Goal: Navigation & Orientation: Find specific page/section

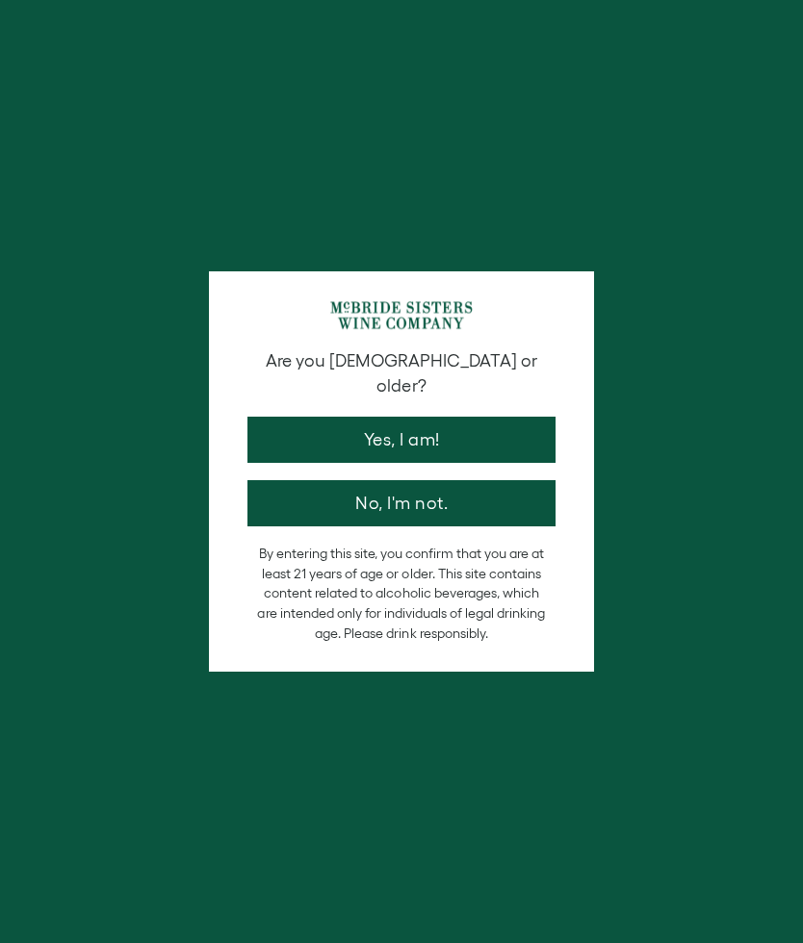
click at [438, 424] on button "Yes, I am!" at bounding box center [401, 440] width 308 height 46
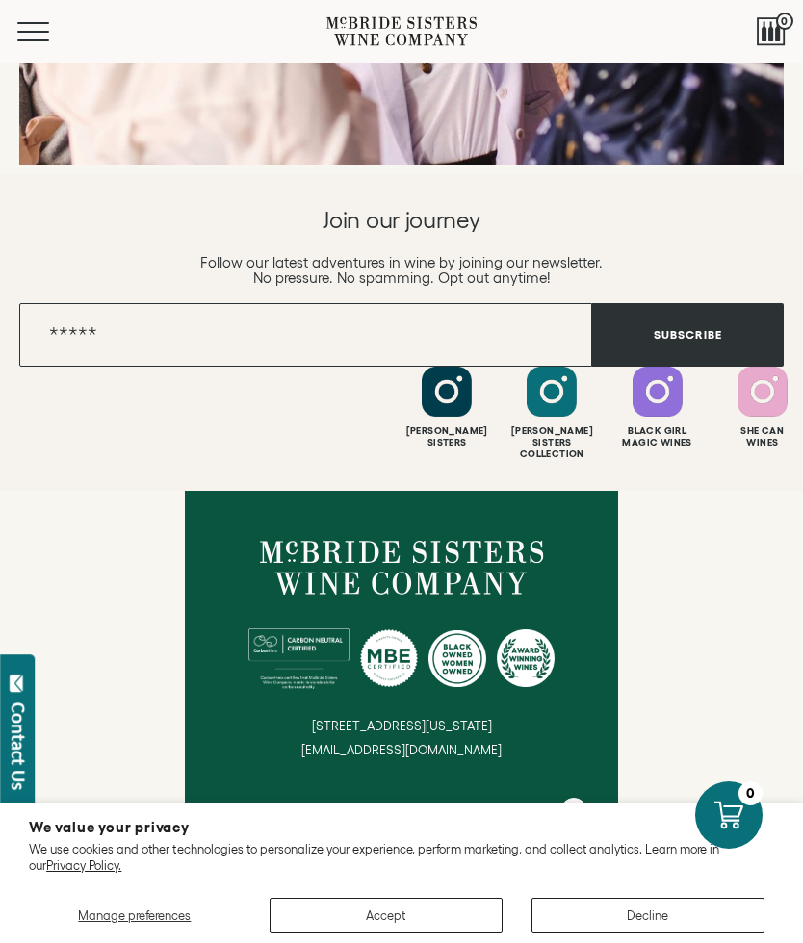
scroll to position [7841, 0]
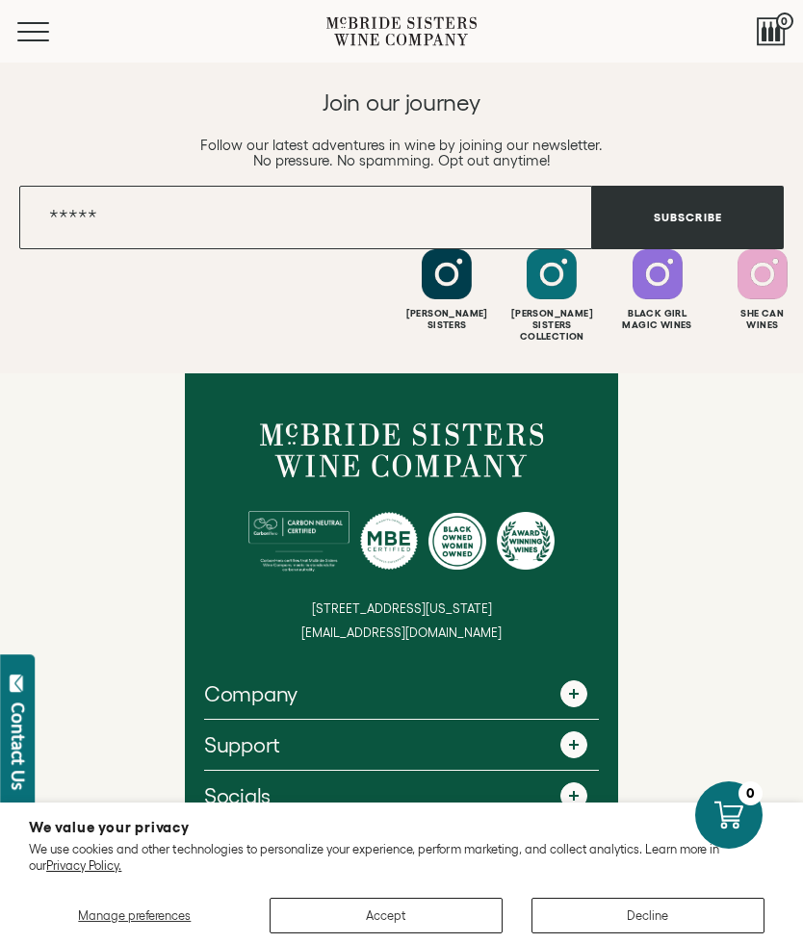
click at [585, 681] on span at bounding box center [573, 694] width 27 height 27
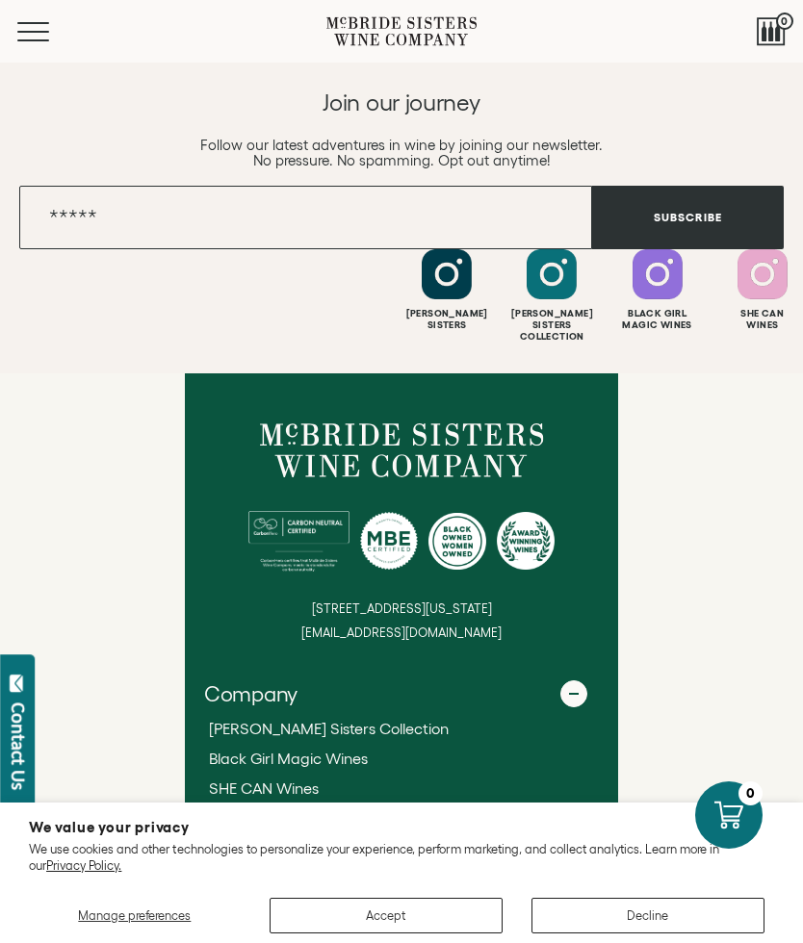
click at [359, 809] on link "[PERSON_NAME] Sisters Story" at bounding box center [401, 819] width 385 height 20
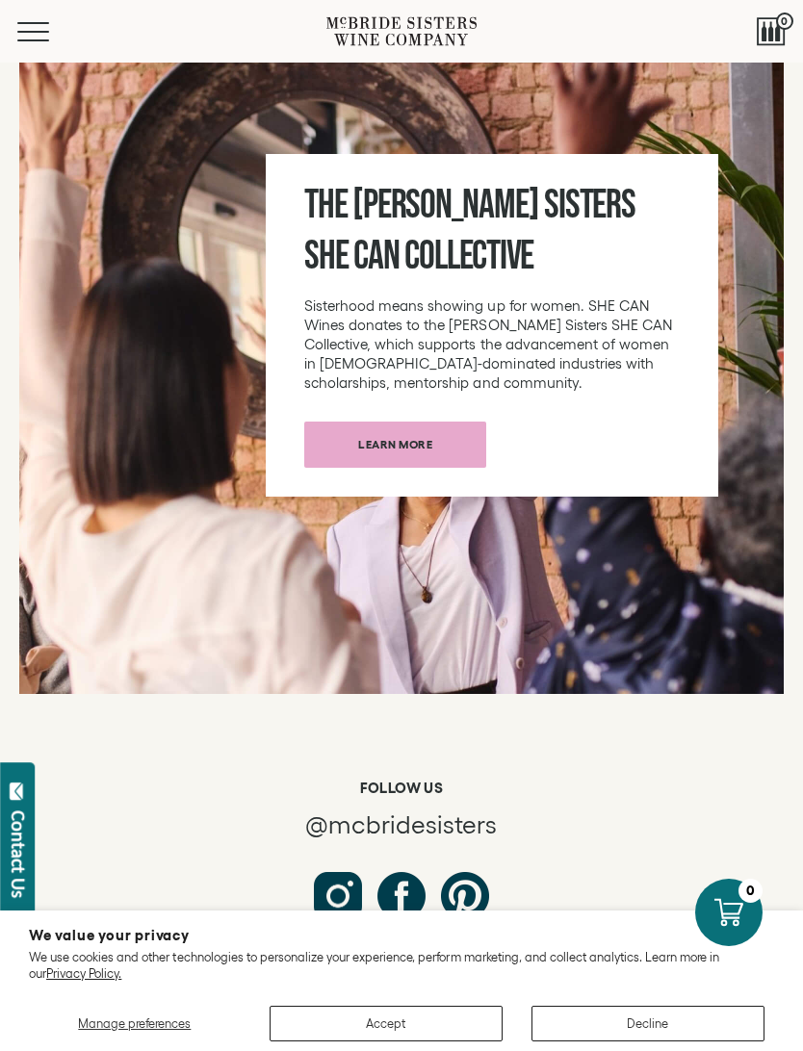
scroll to position [9274, 0]
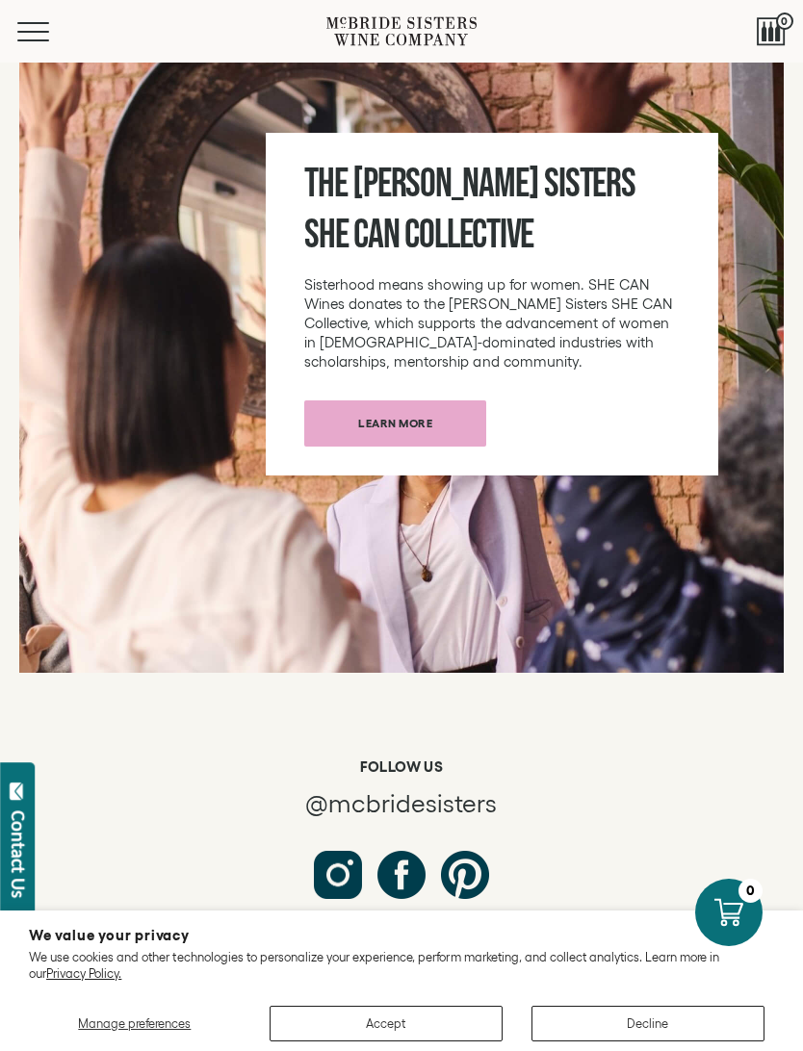
click at [96, 943] on div "115" at bounding box center [94, 1019] width 19 height 17
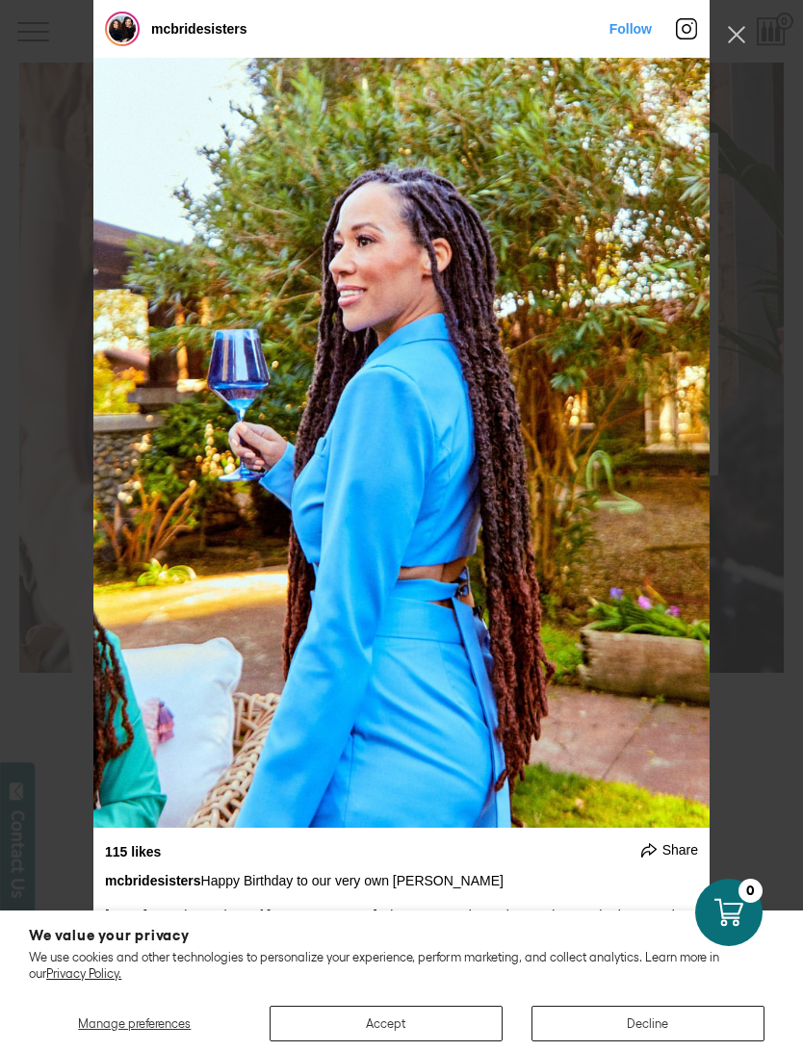
scroll to position [0, 0]
click at [541, 558] on div "Instagram Feed popup" at bounding box center [401, 443] width 616 height 770
click at [708, 447] on div "Instagram Feed popup" at bounding box center [401, 443] width 616 height 770
click at [696, 448] on button "Previous image" at bounding box center [686, 443] width 23 height 39
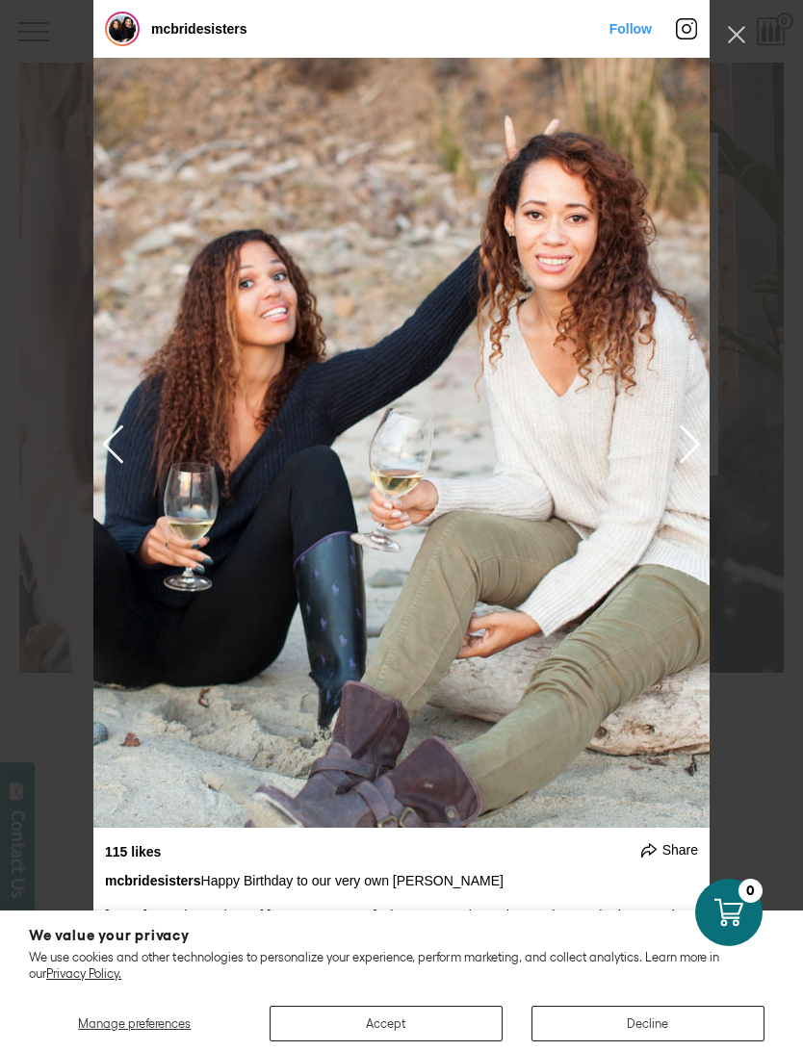
click at [697, 445] on button "Previous image" at bounding box center [686, 443] width 23 height 39
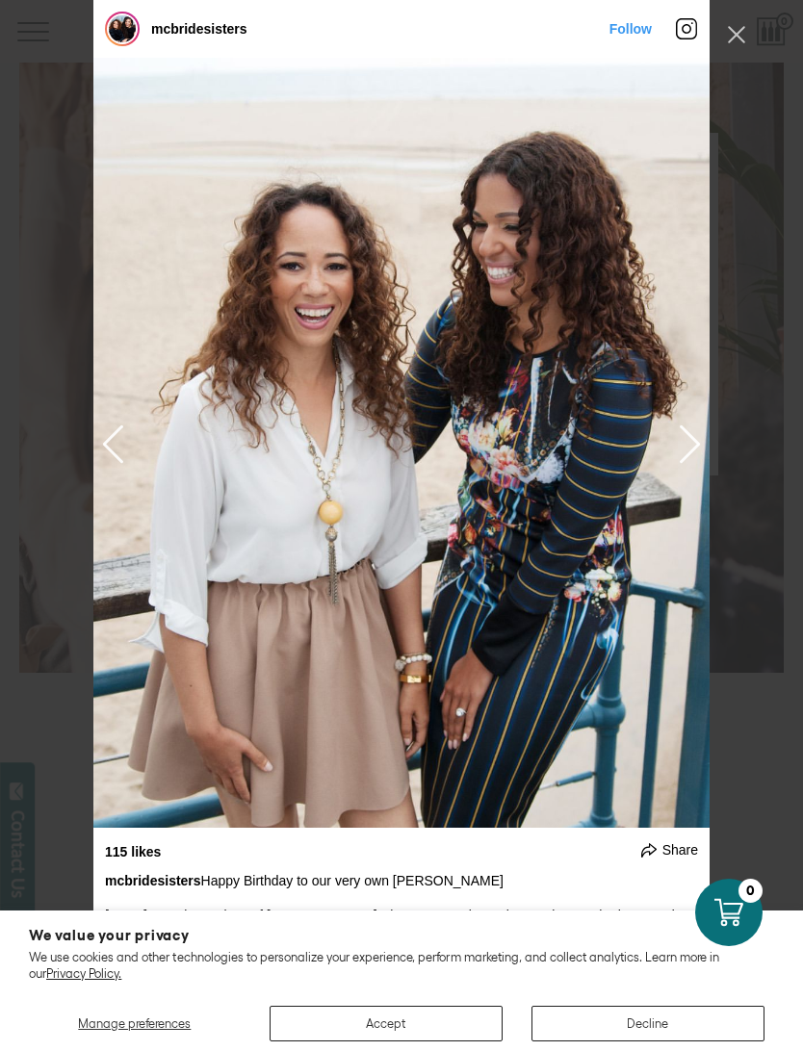
click at [698, 443] on button "Previous image" at bounding box center [686, 443] width 23 height 39
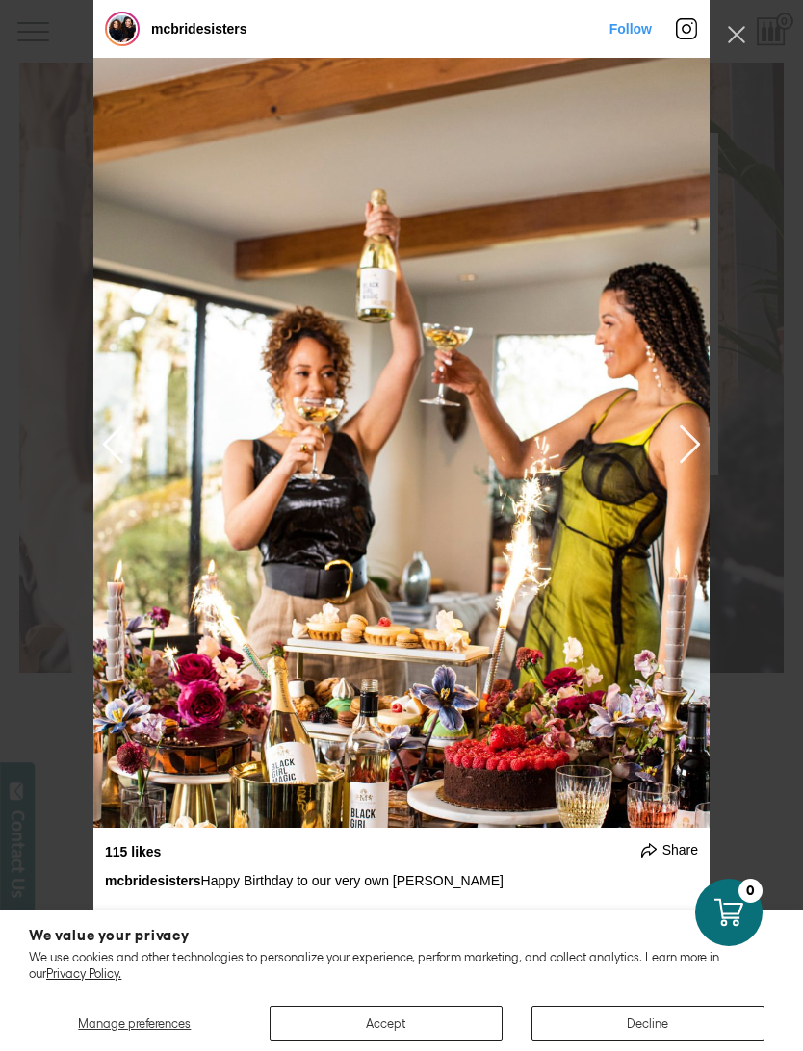
click at [708, 451] on div "Instagram Feed popup" at bounding box center [401, 443] width 616 height 770
click at [692, 458] on button "Previous image" at bounding box center [686, 443] width 23 height 39
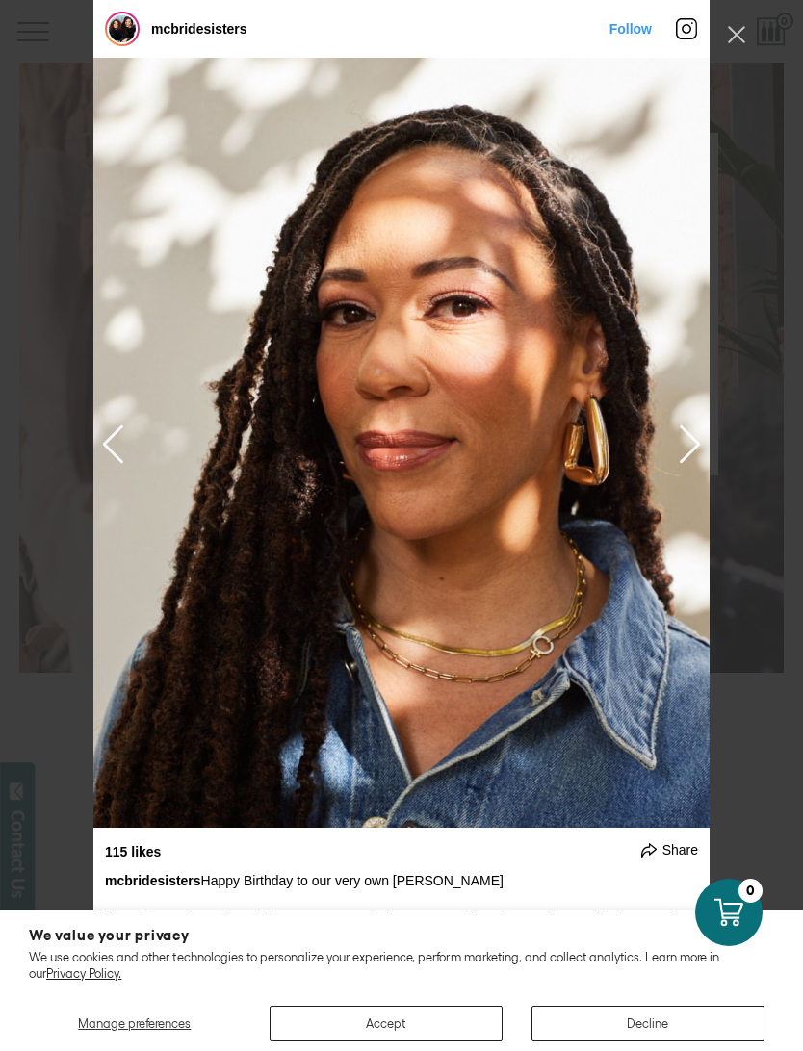
click at [696, 435] on button "Previous image" at bounding box center [686, 443] width 23 height 39
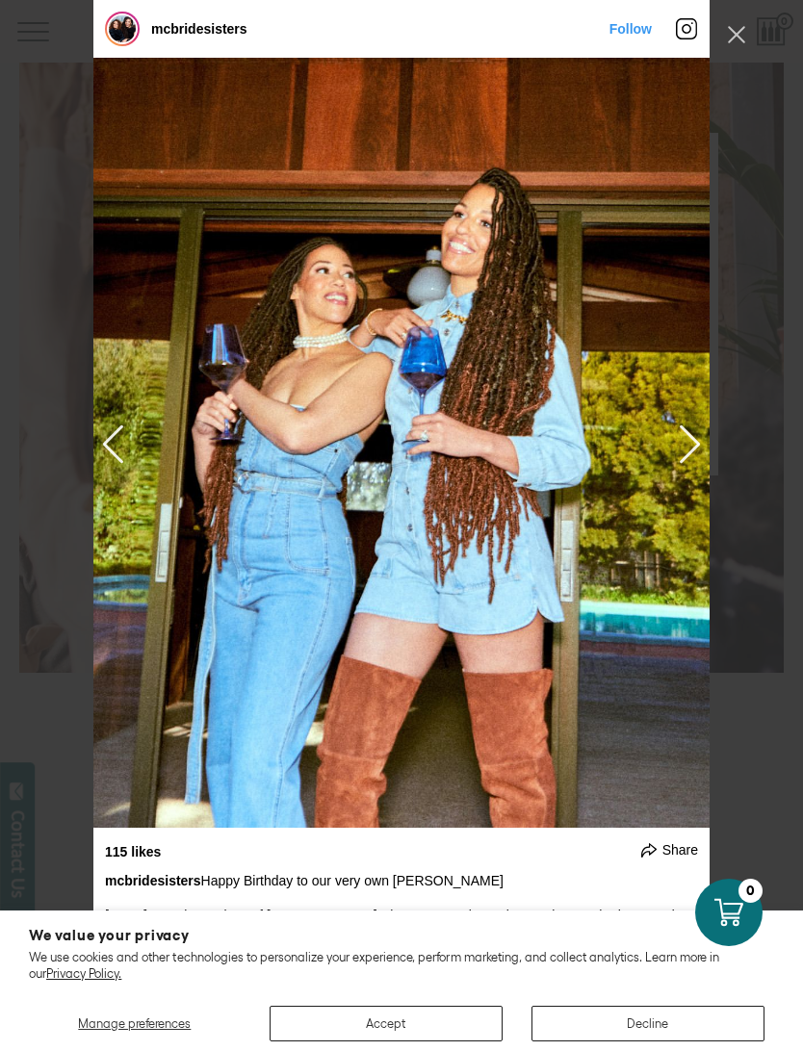
click at [697, 449] on button "Previous image" at bounding box center [686, 443] width 23 height 39
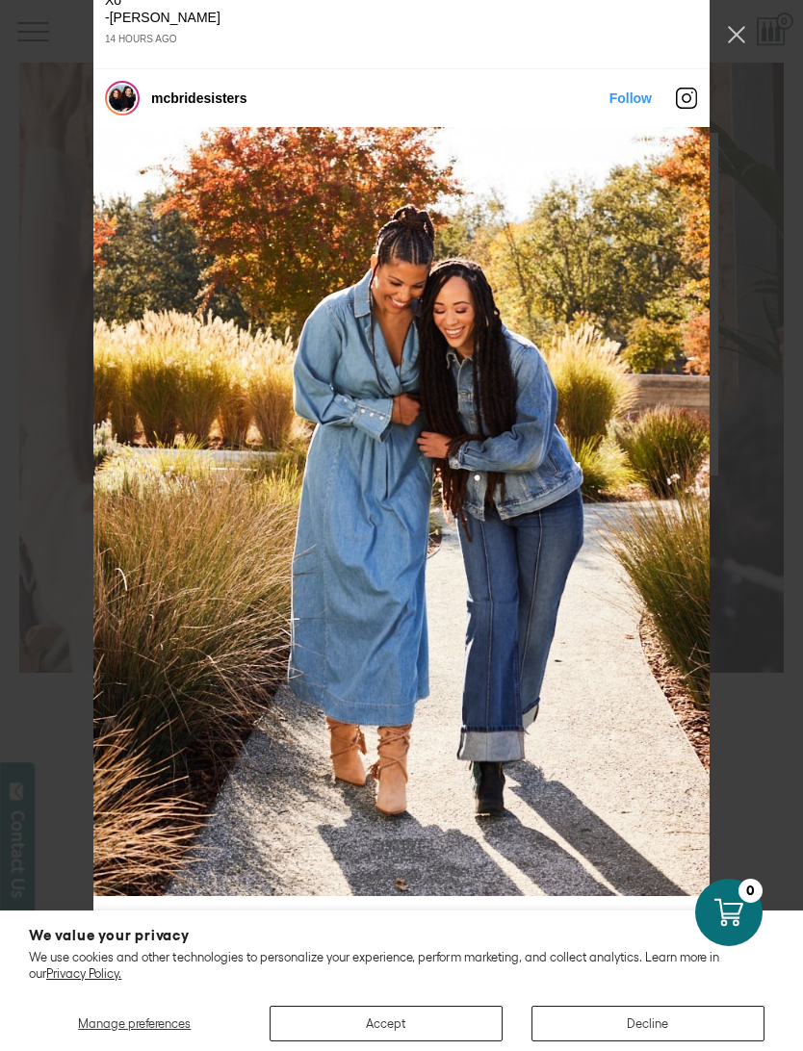
scroll to position [1318, 0]
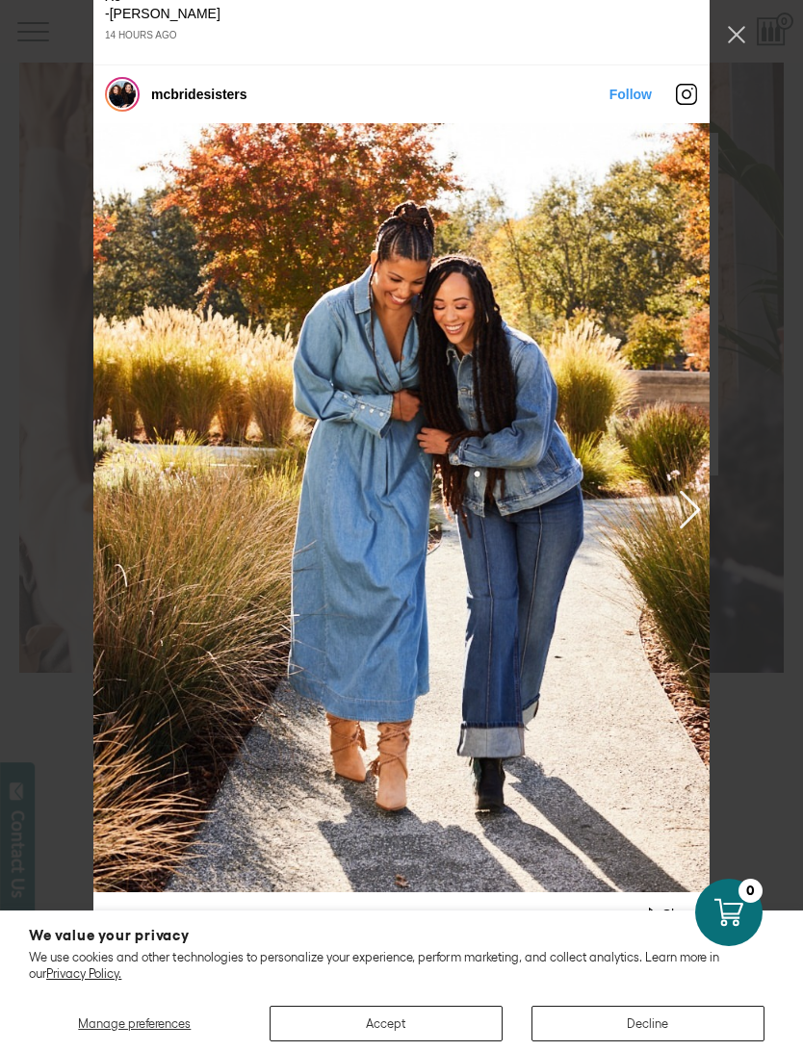
click at [708, 526] on div "Instagram Feed popup" at bounding box center [401, 507] width 616 height 769
click at [694, 528] on button "Previous image" at bounding box center [686, 508] width 23 height 39
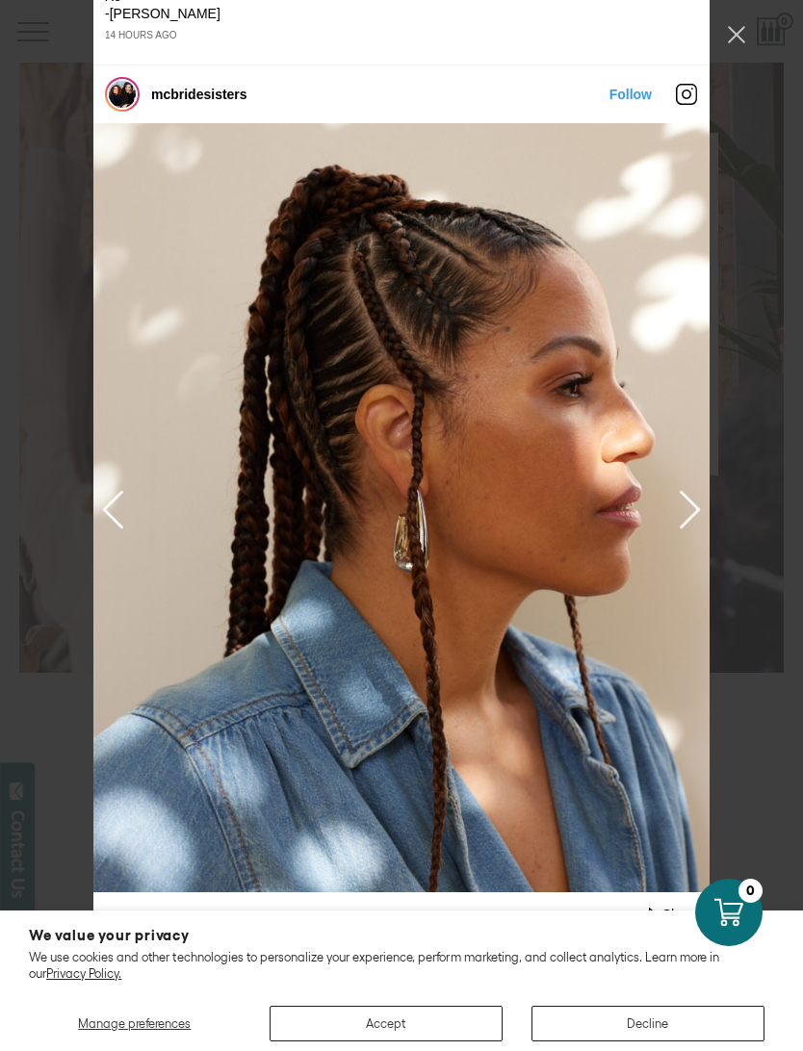
click at [696, 528] on button "Previous image" at bounding box center [686, 508] width 23 height 39
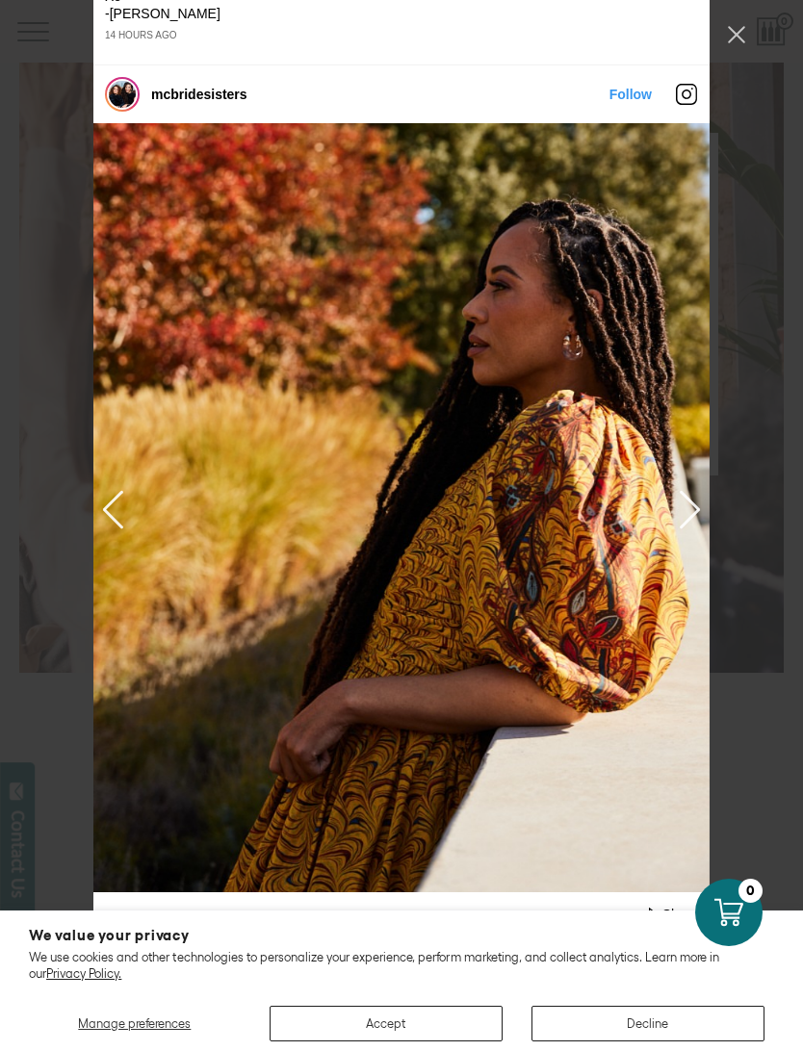
click at [695, 520] on button "Previous image" at bounding box center [686, 508] width 23 height 39
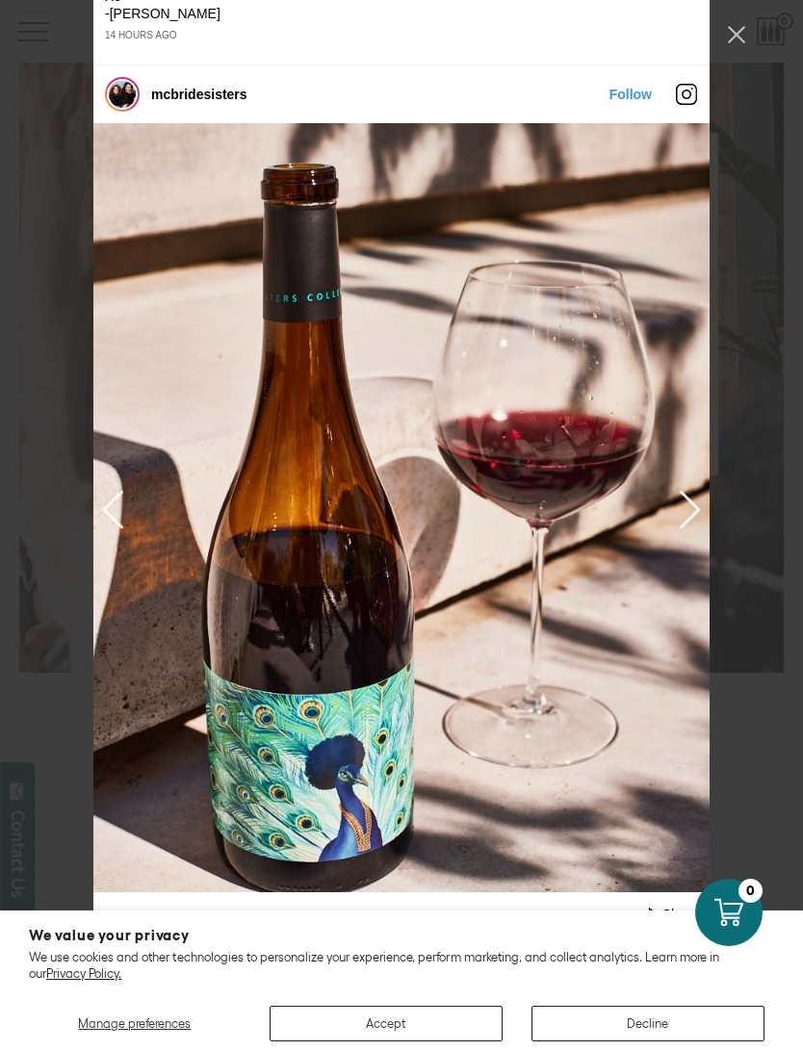
click at [708, 530] on div "Instagram Feed popup" at bounding box center [401, 507] width 616 height 769
click at [695, 528] on button "Previous image" at bounding box center [686, 508] width 23 height 39
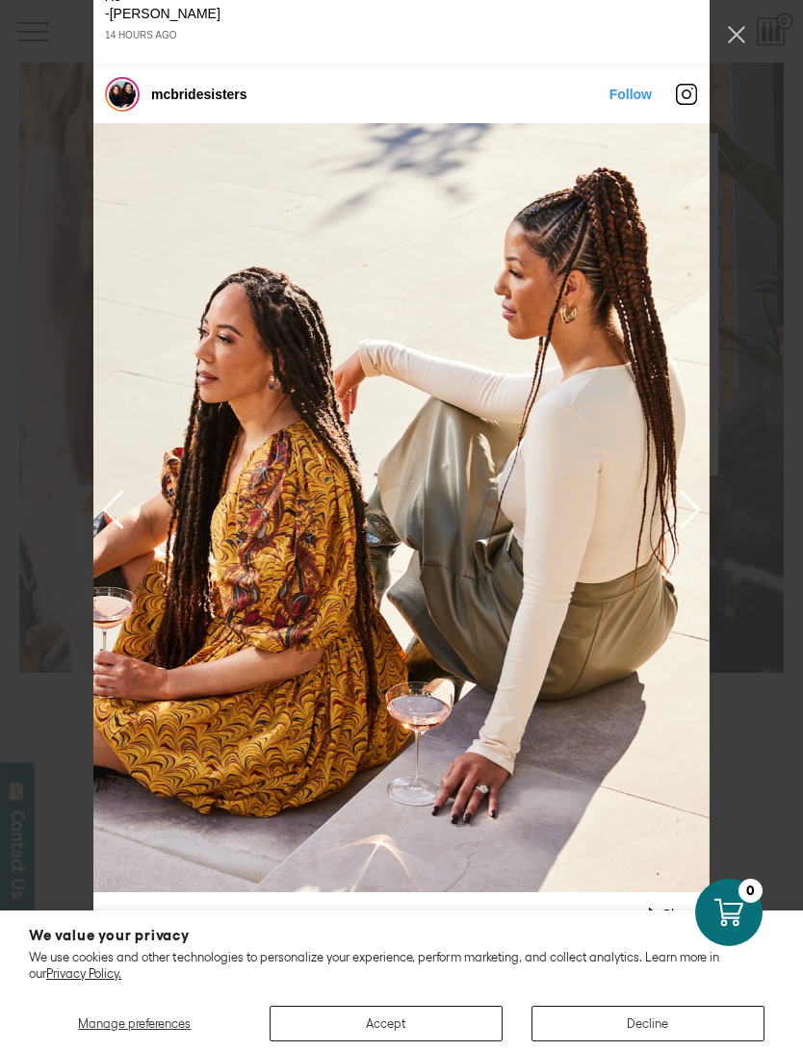
click at [688, 528] on button "Previous image" at bounding box center [686, 508] width 23 height 39
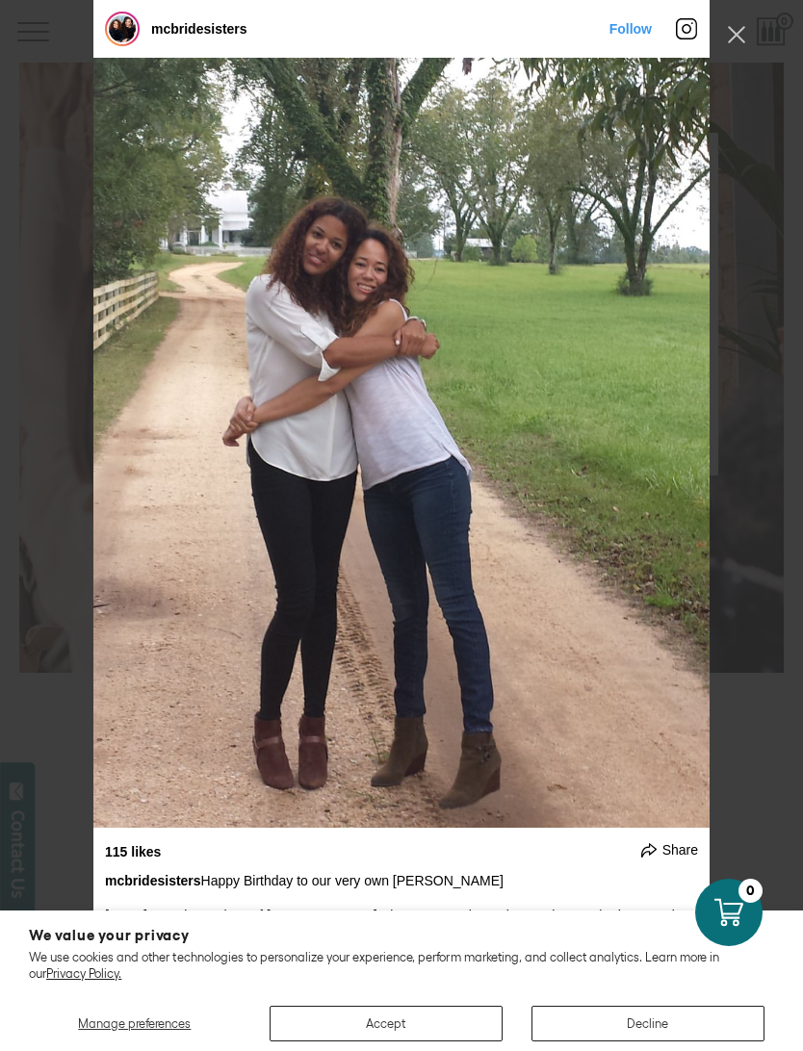
scroll to position [0, 0]
click at [752, 38] on div "mcbridesisters Follow" at bounding box center [401, 525] width 803 height 1051
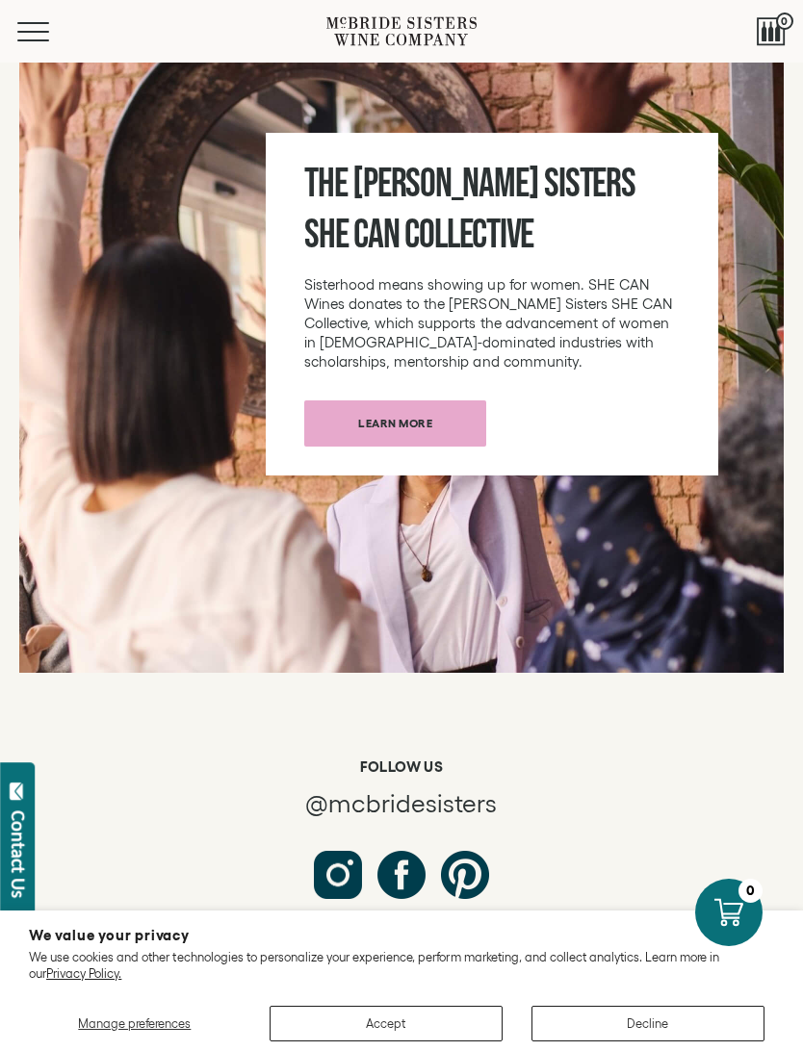
click at [768, 943] on button "Next slide" at bounding box center [759, 1031] width 39 height 39
click at [67, 943] on icon "Comments Count" at bounding box center [74, 1031] width 15 height 15
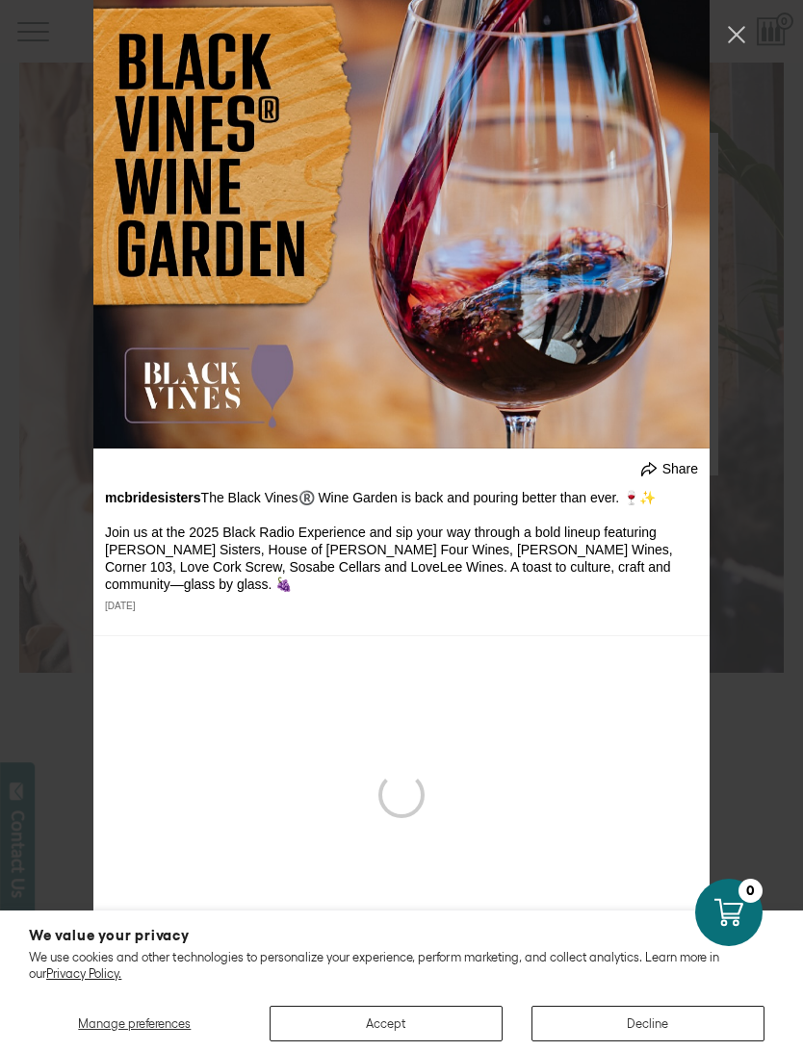
scroll to position [5995, 0]
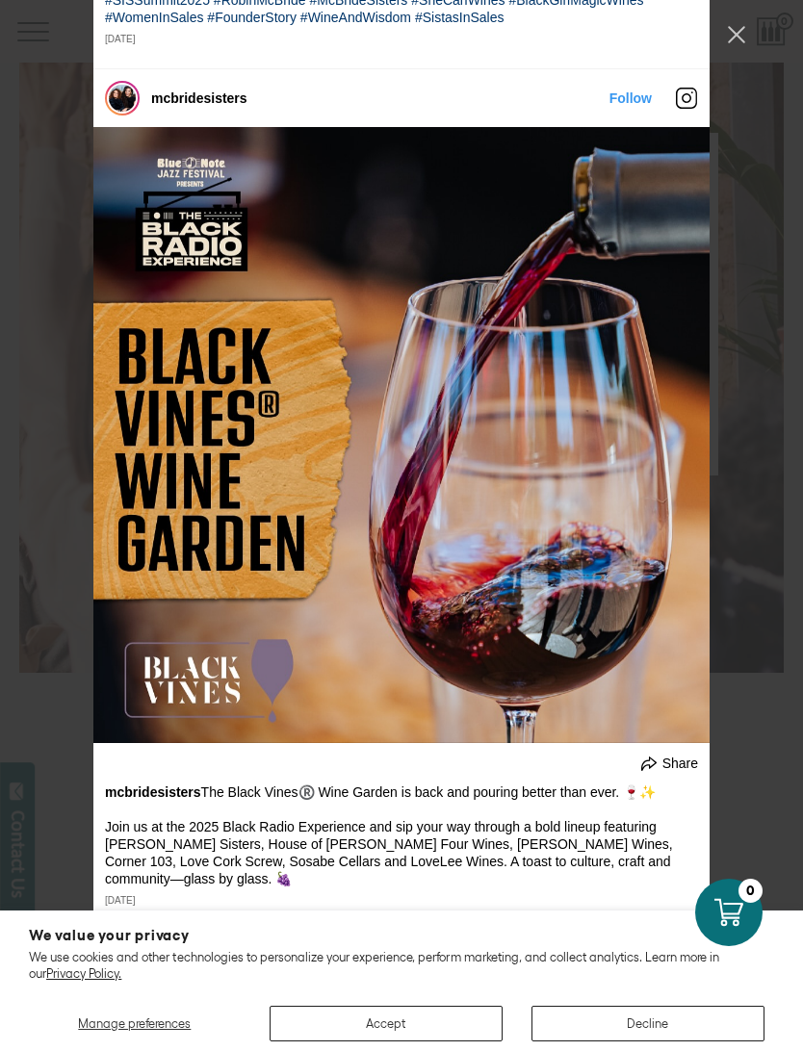
scroll to position [5698, 0]
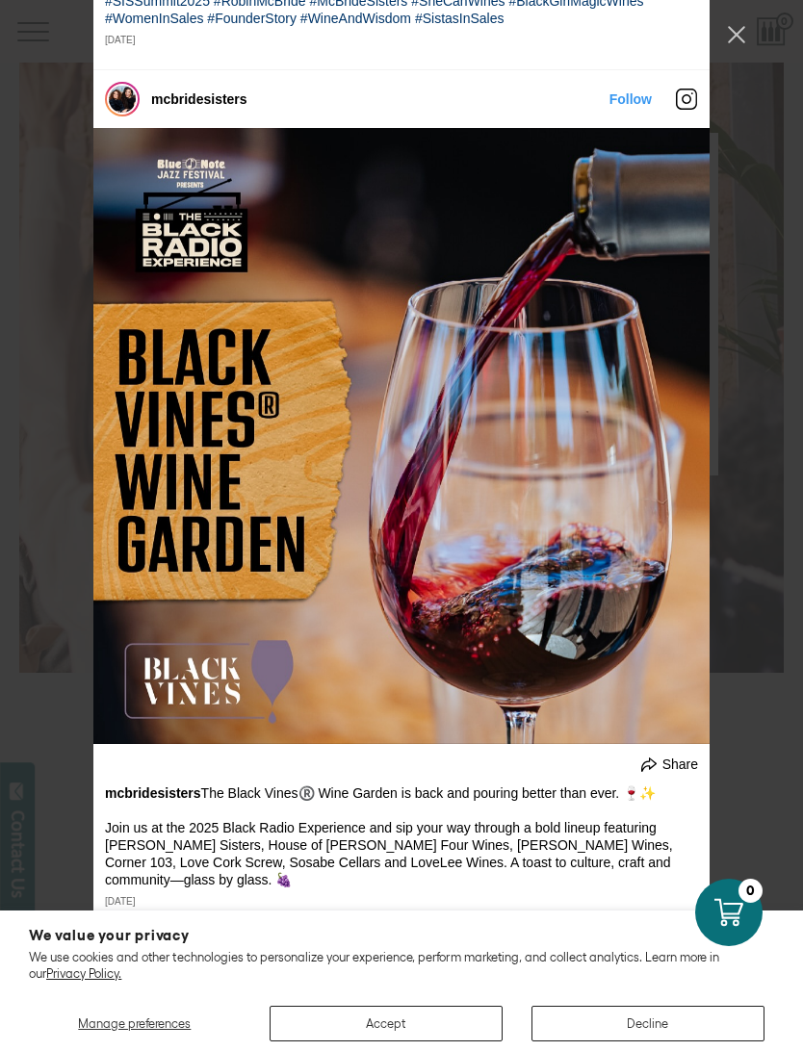
click at [737, 46] on button "Close Instagram Feed Popup" at bounding box center [736, 34] width 31 height 31
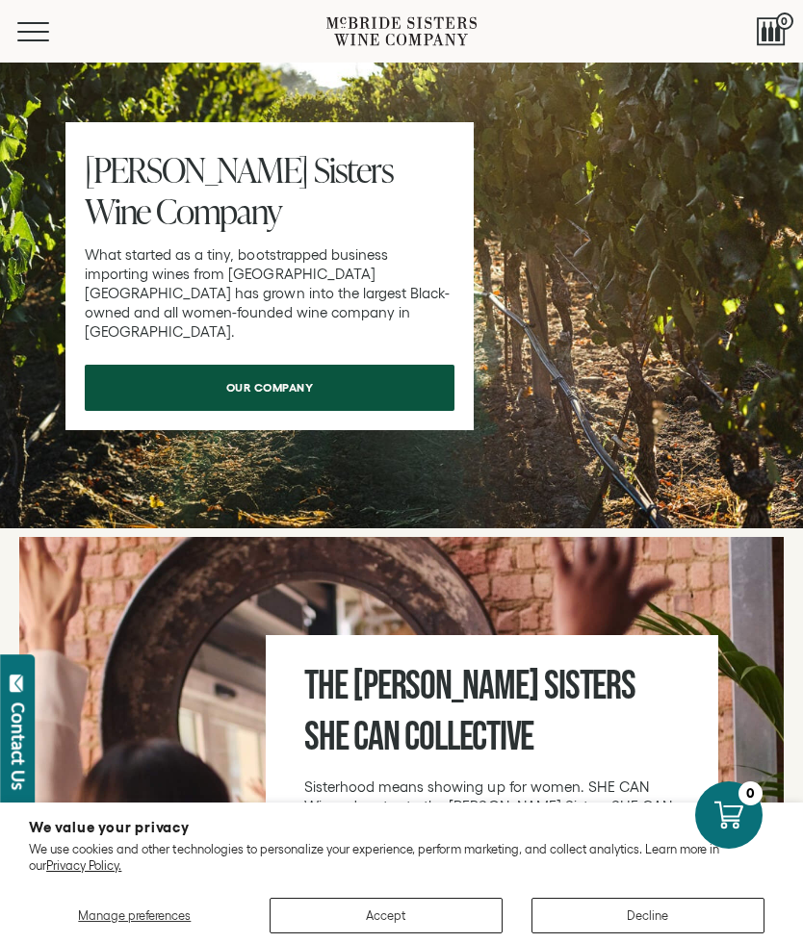
scroll to position [8709, 0]
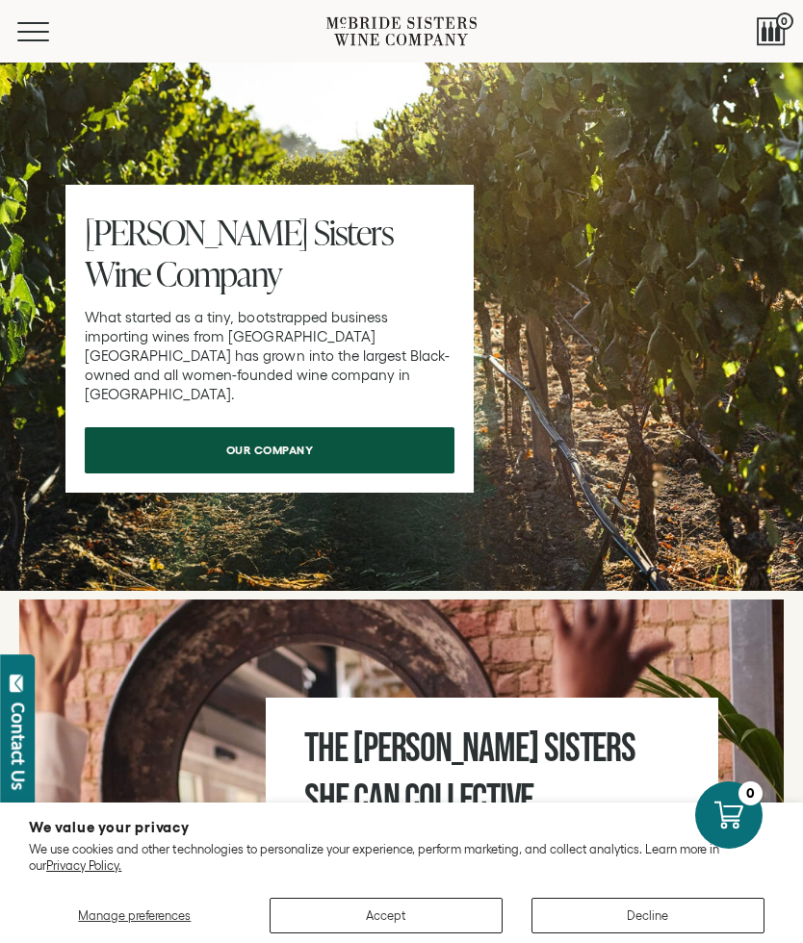
click at [57, 37] on button "Menu" at bounding box center [51, 31] width 69 height 19
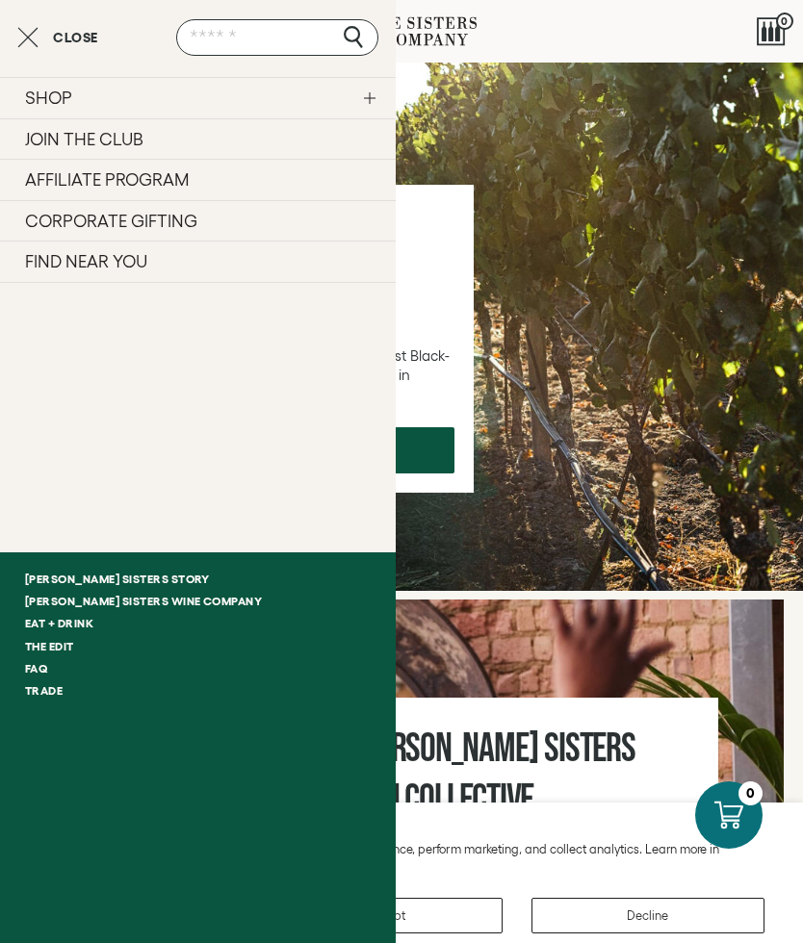
click at [86, 635] on link "The Edit" at bounding box center [198, 646] width 396 height 22
click at [94, 627] on link "Eat + Drink" at bounding box center [198, 623] width 396 height 22
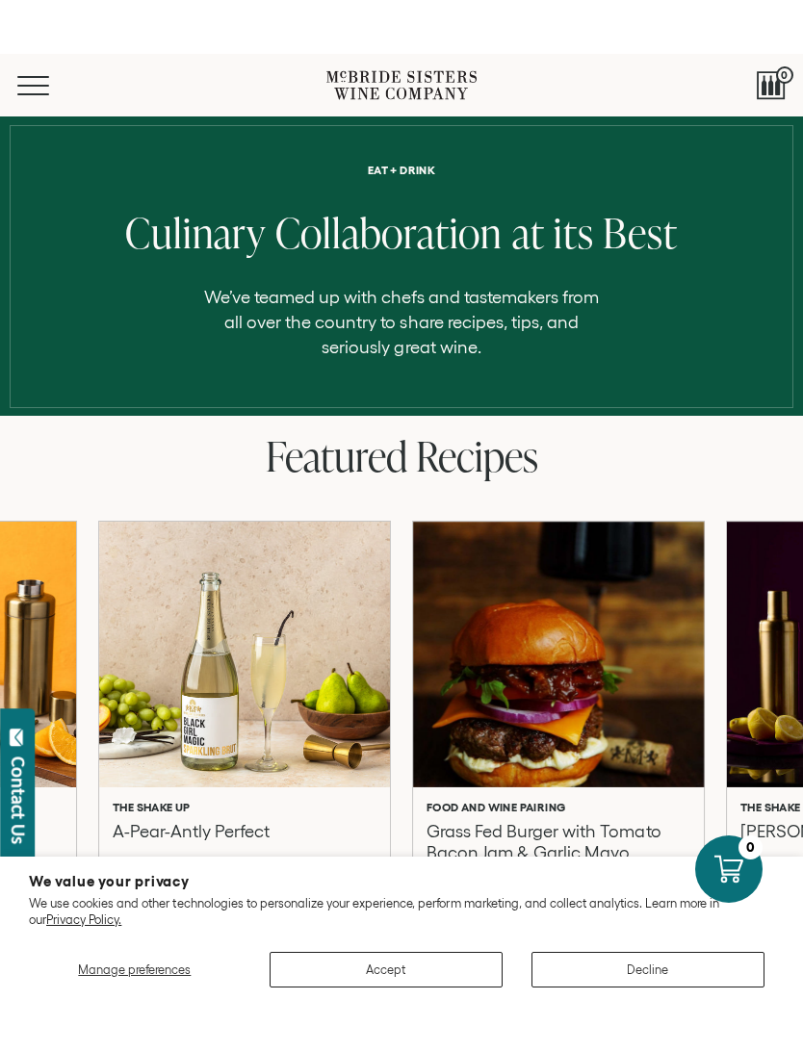
scroll to position [9, 0]
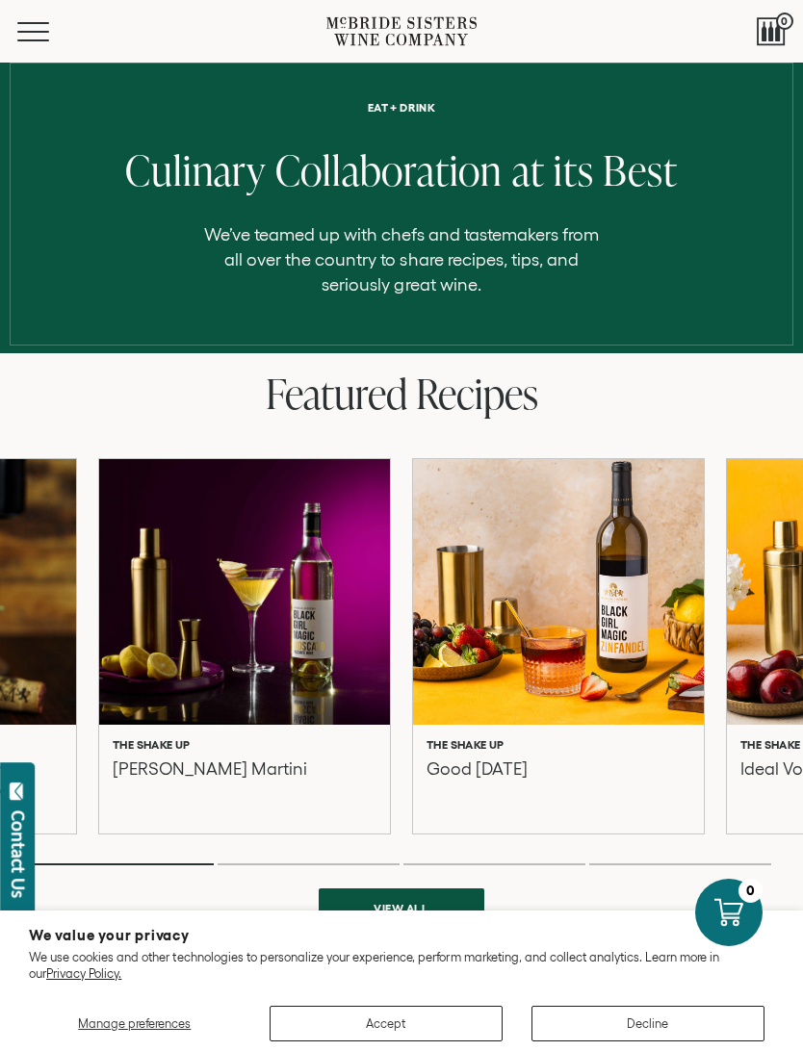
click at [40, 33] on button "Menu" at bounding box center [51, 31] width 69 height 19
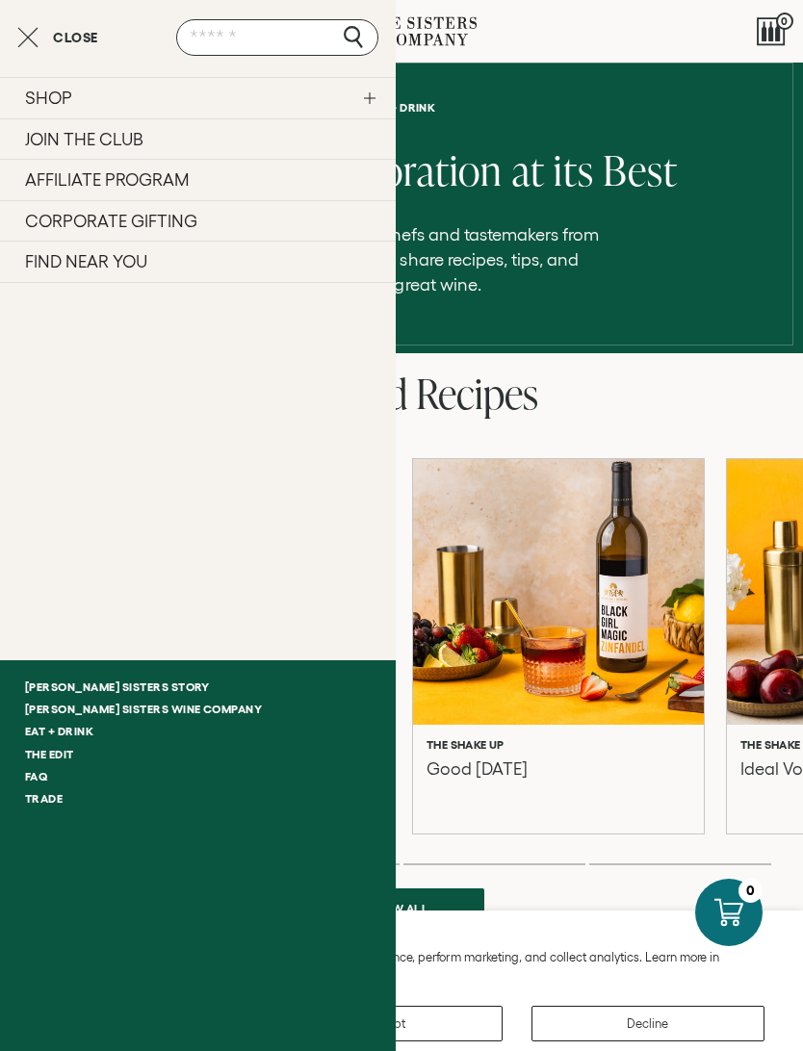
click at [610, 43] on div "Menu Search 0" at bounding box center [401, 31] width 803 height 63
click at [140, 272] on link "FIND NEAR YOU" at bounding box center [198, 262] width 396 height 42
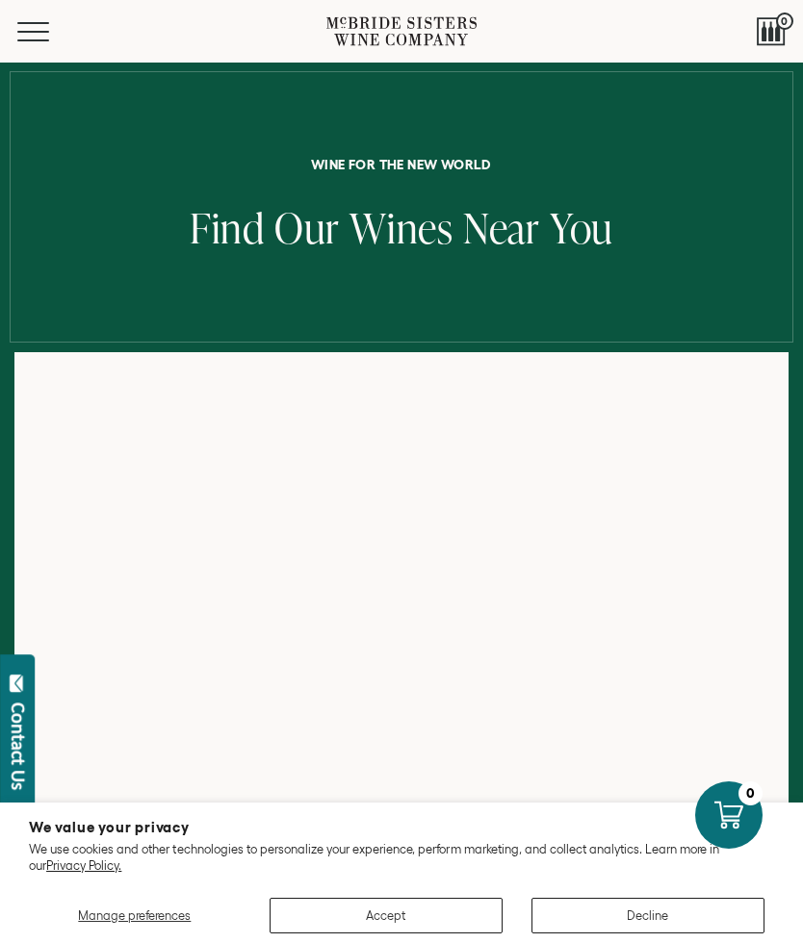
click at [48, 31] on span "Mobile Menu Trigger" at bounding box center [33, 32] width 32 height 2
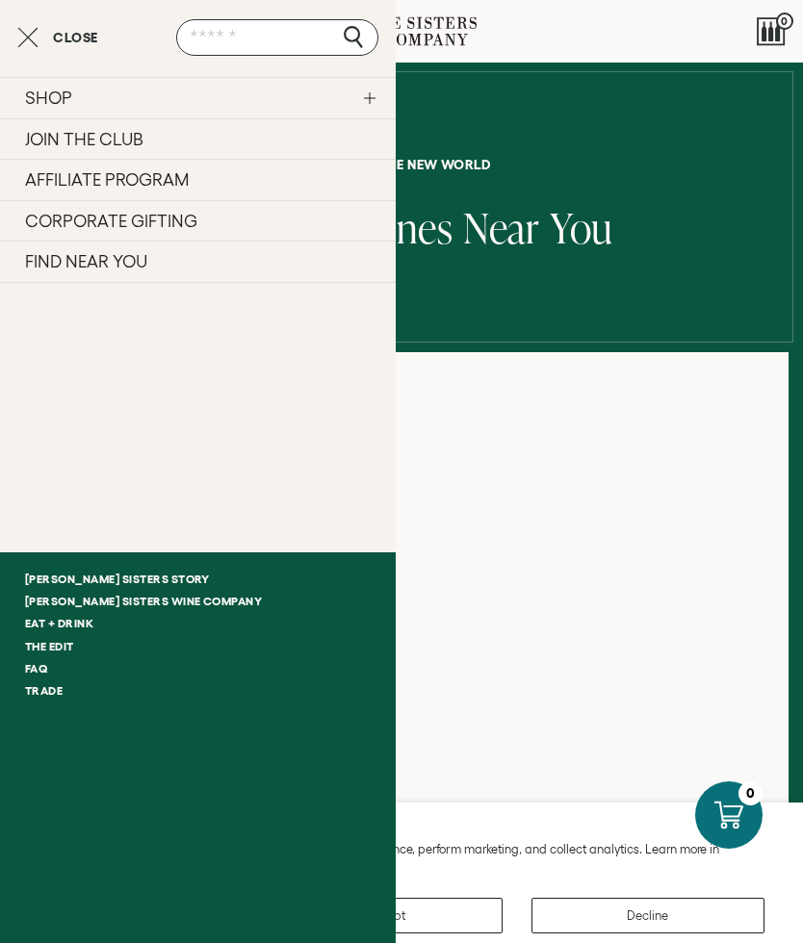
click at [196, 593] on link "[PERSON_NAME] Sisters Wine Company" at bounding box center [198, 601] width 396 height 22
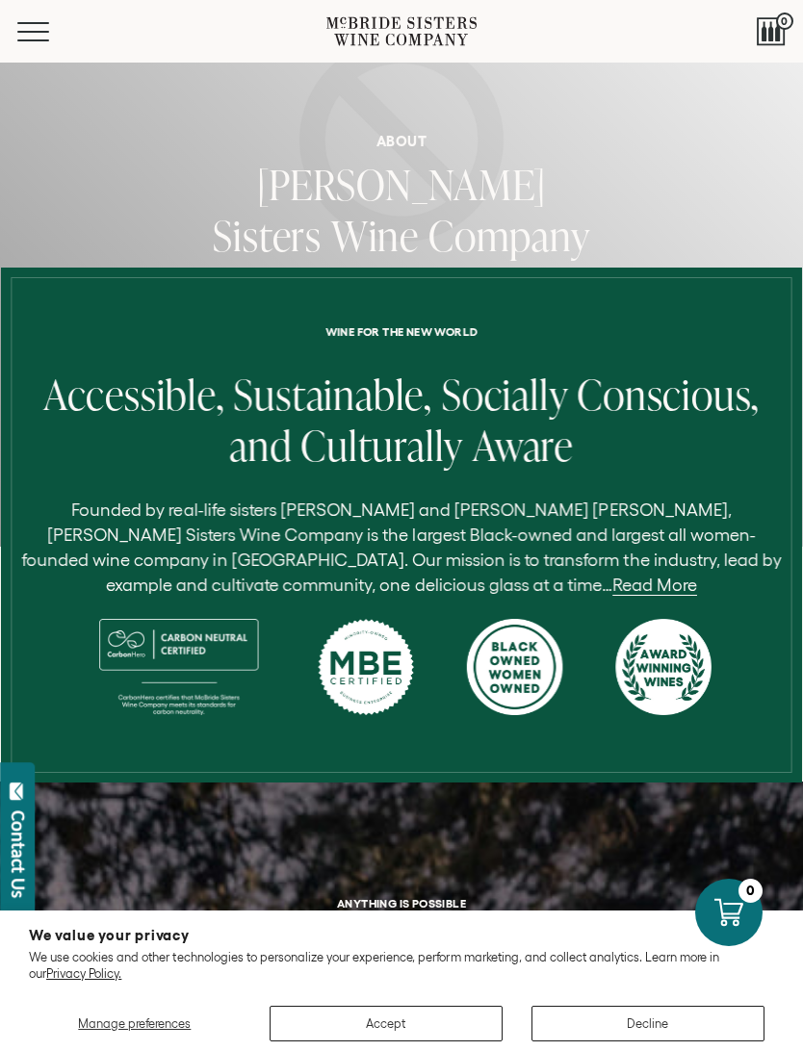
scroll to position [194, 0]
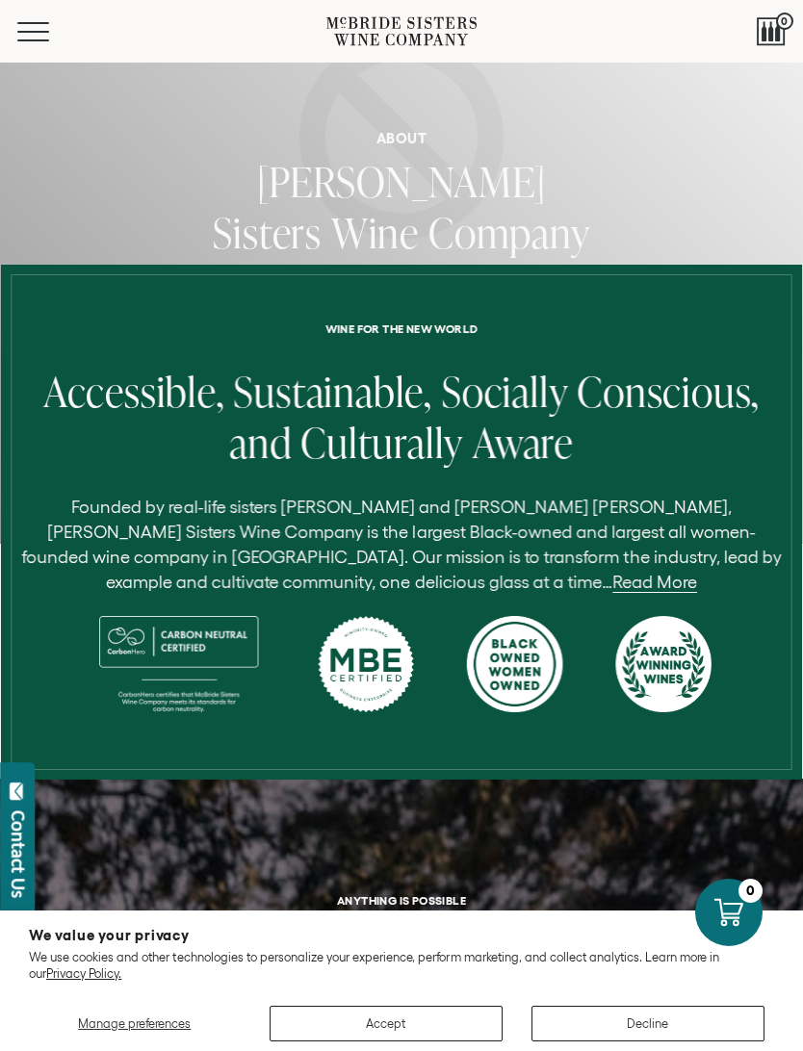
click at [612, 590] on link "Read More" at bounding box center [654, 583] width 85 height 20
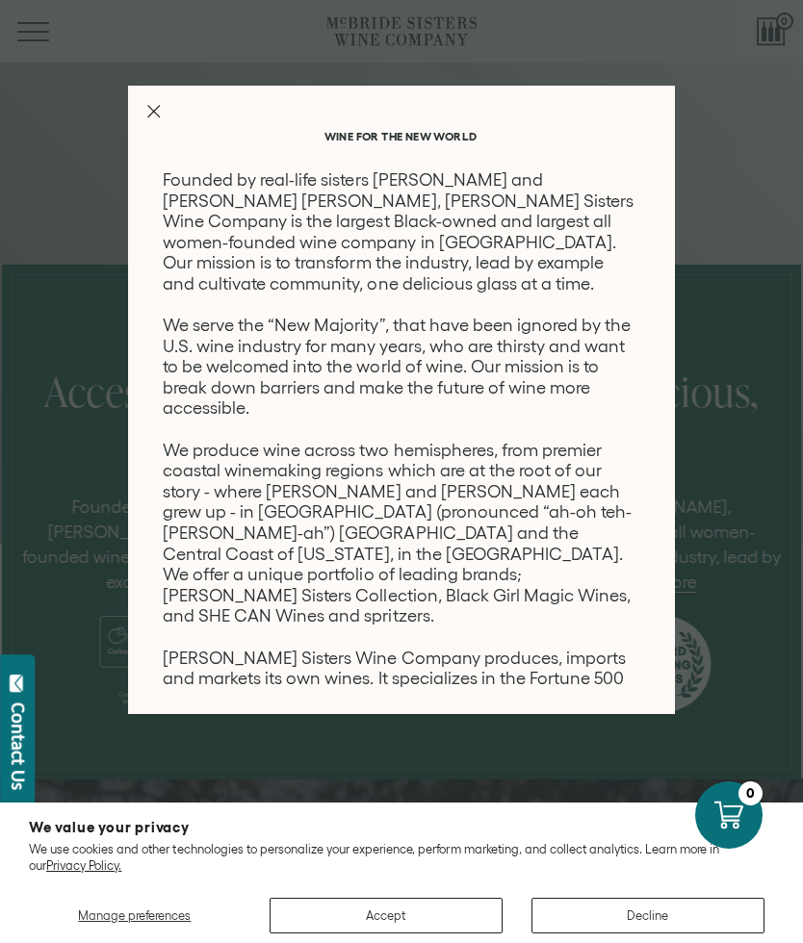
scroll to position [0, 0]
